Goal: Navigation & Orientation: Understand site structure

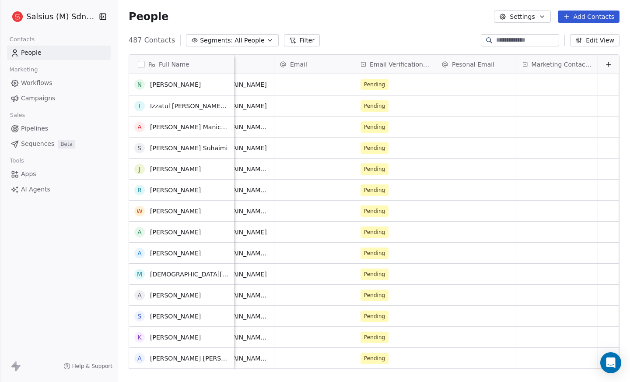
scroll to position [188, 0]
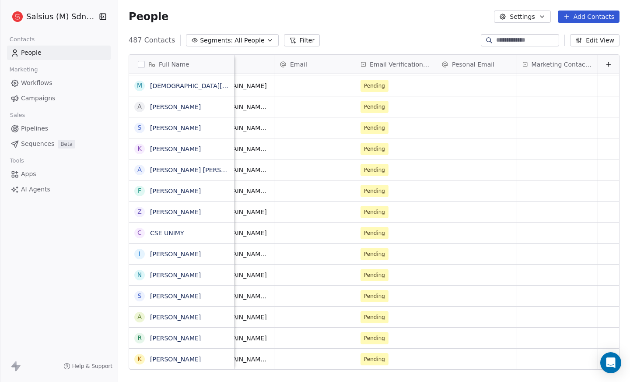
click at [32, 127] on span "Pipelines" at bounding box center [34, 128] width 27 height 9
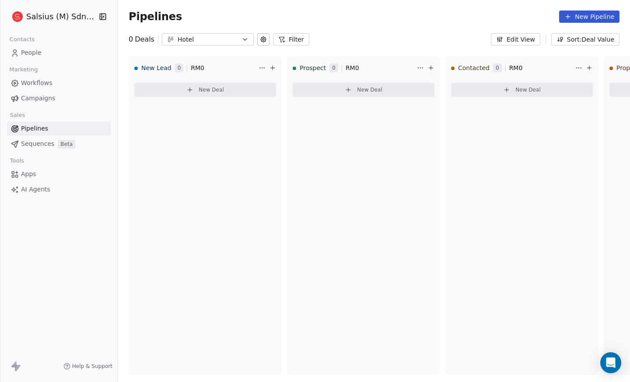
click at [243, 38] on icon "button" at bounding box center [245, 39] width 7 height 7
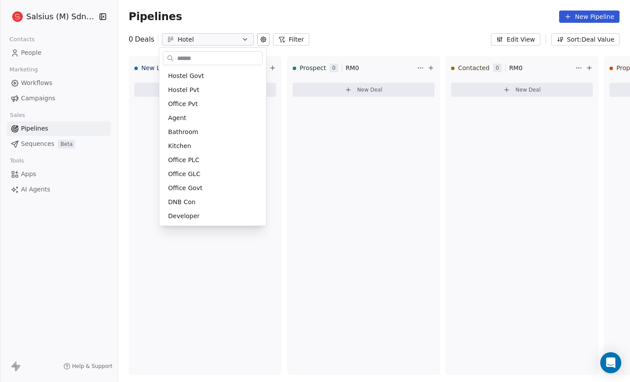
scroll to position [71, 0]
click at [211, 198] on span "Serv Apartment" at bounding box center [192, 201] width 49 height 9
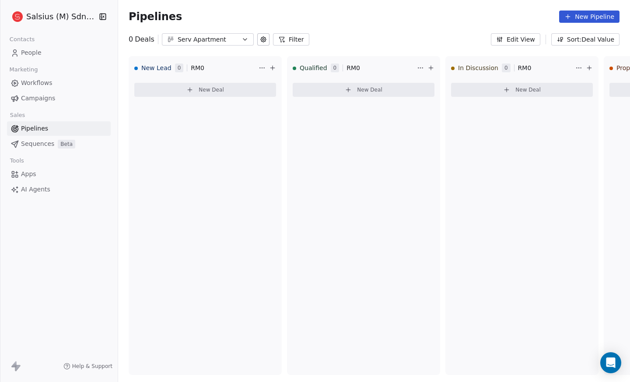
click at [242, 39] on icon "button" at bounding box center [245, 39] width 7 height 7
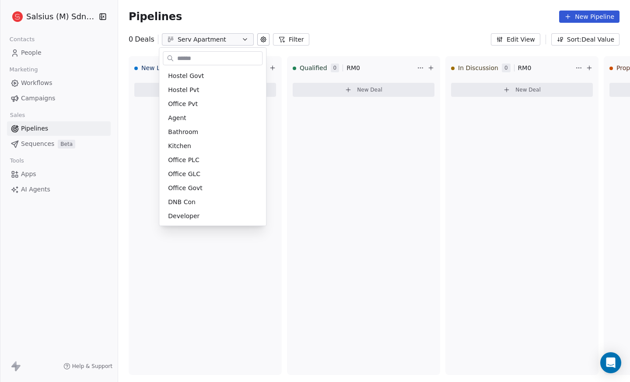
scroll to position [57, 0]
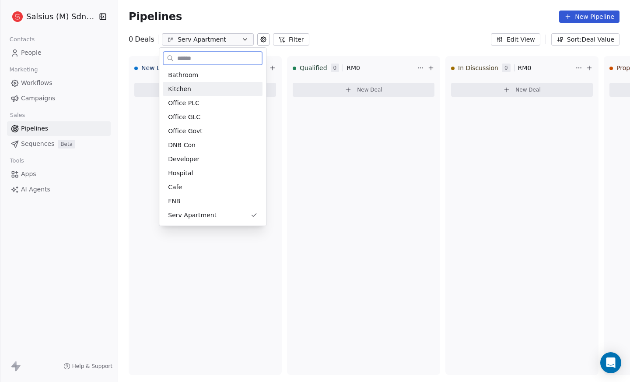
click at [238, 82] on div "Kitchen" at bounding box center [213, 89] width 100 height 14
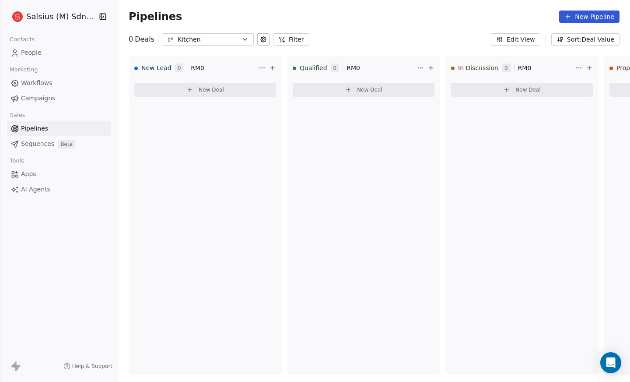
click at [242, 41] on icon "button" at bounding box center [245, 39] width 7 height 7
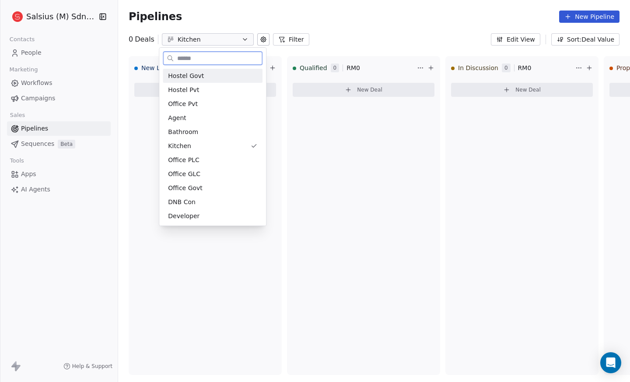
click at [210, 74] on div "Hostel Govt" at bounding box center [212, 75] width 89 height 9
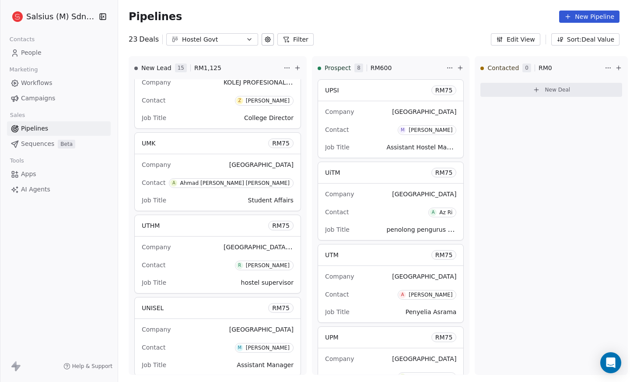
click at [25, 51] on span "People" at bounding box center [31, 52] width 21 height 9
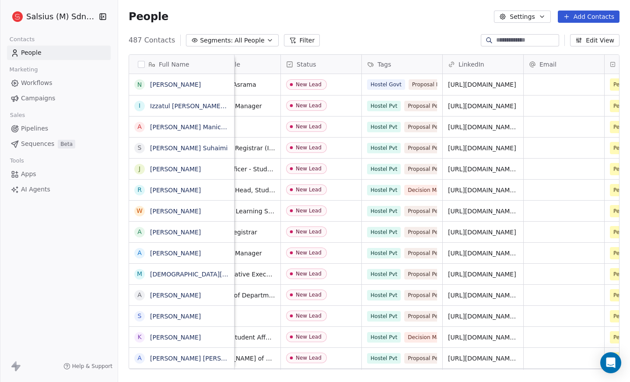
click at [27, 173] on span "Apps" at bounding box center [28, 173] width 15 height 9
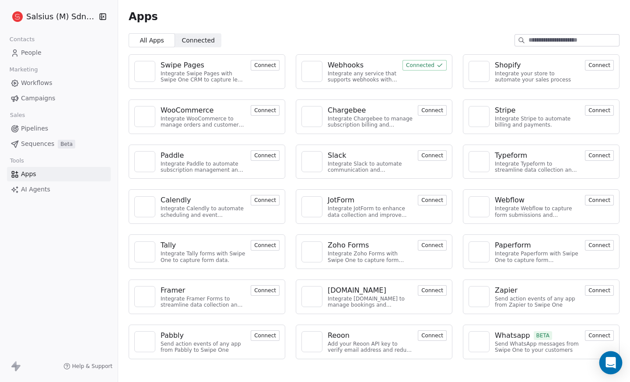
click at [611, 360] on icon "Open Intercom Messenger" at bounding box center [611, 362] width 10 height 11
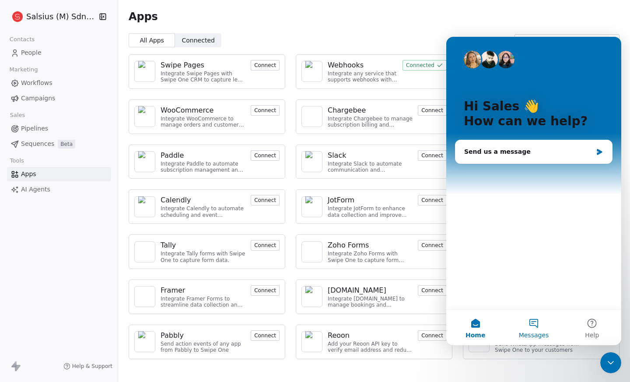
click at [534, 324] on button "Messages" at bounding box center [534, 327] width 58 height 35
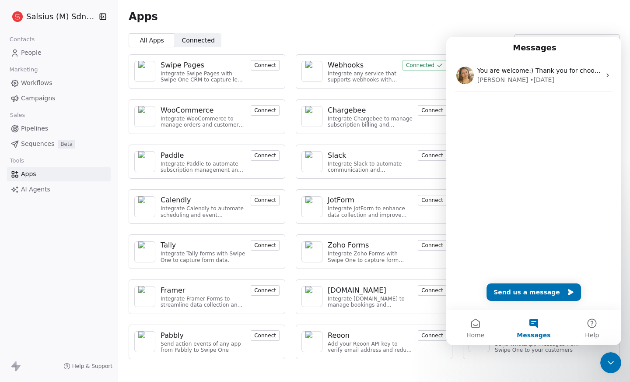
click at [615, 362] on icon "Close Intercom Messenger" at bounding box center [611, 362] width 11 height 11
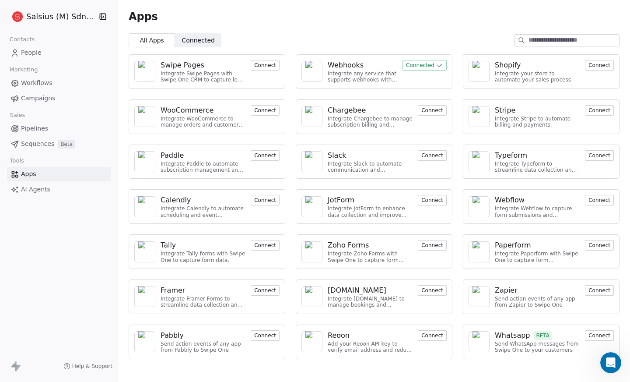
click at [37, 144] on span "Sequences" at bounding box center [37, 143] width 33 height 9
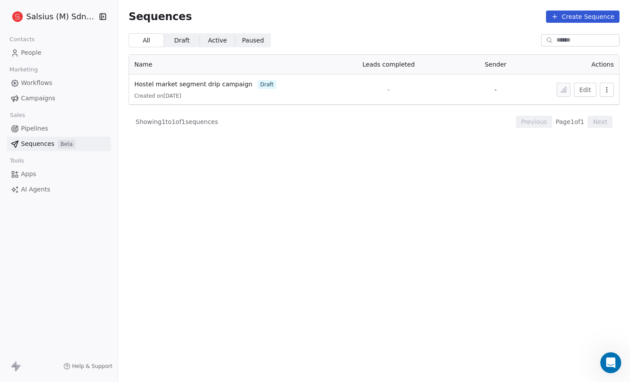
click at [29, 98] on span "Campaigns" at bounding box center [38, 98] width 34 height 9
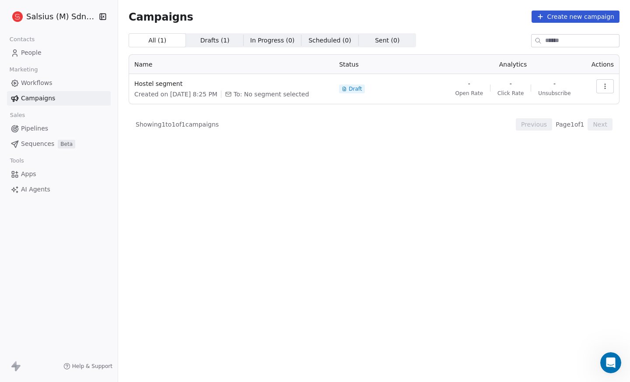
click at [29, 98] on span "Campaigns" at bounding box center [38, 98] width 34 height 9
click at [25, 84] on span "Workflows" at bounding box center [37, 82] width 32 height 9
